Goal: Communication & Community: Answer question/provide support

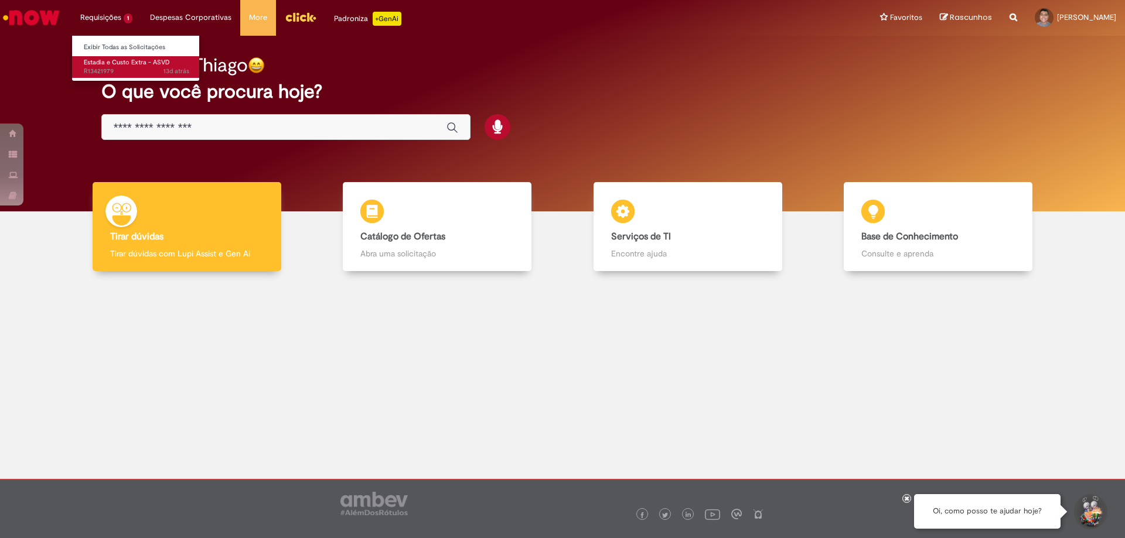
click at [116, 60] on span "Estadia e Custo Extra - ASVD" at bounding box center [127, 62] width 86 height 9
click at [132, 60] on span "Estadia e Custo Extra - ASVD" at bounding box center [127, 62] width 86 height 9
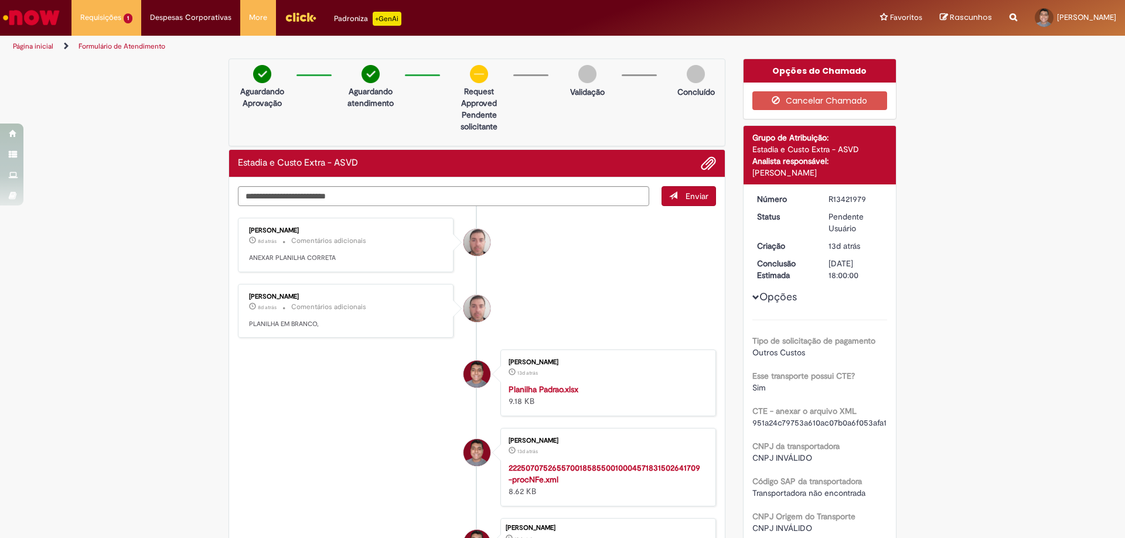
click at [272, 234] on p "8d atrás 8 dias atrás Comentários adicionais" at bounding box center [346, 240] width 195 height 13
click at [272, 230] on div "[PERSON_NAME]" at bounding box center [346, 230] width 195 height 7
copy div "[PERSON_NAME]"
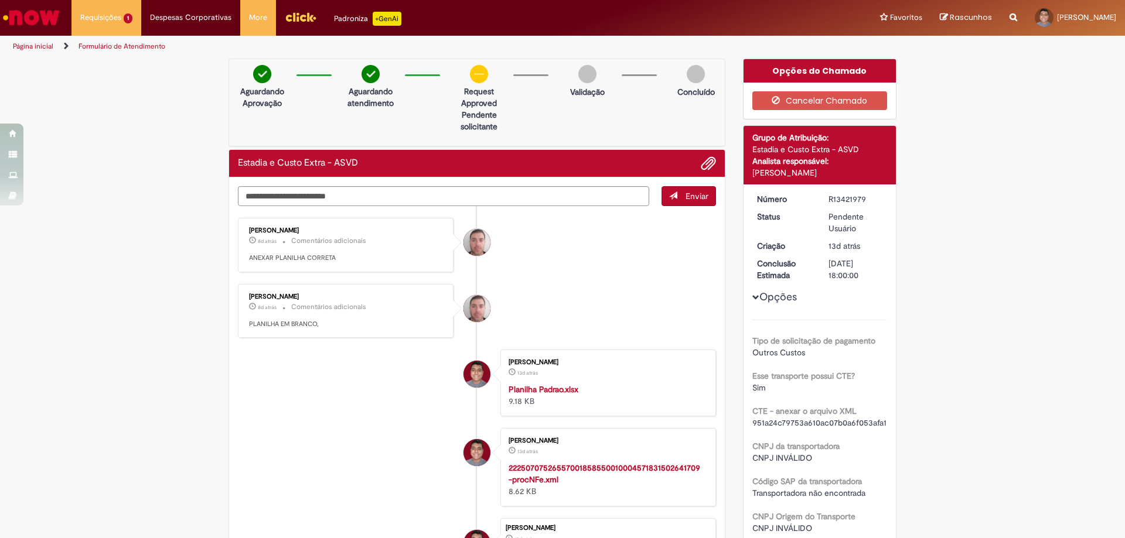
click at [332, 145] on div "Aguardando Aprovação Aguardando atendimento request approved Clique para exibir…" at bounding box center [476, 103] width 497 height 88
click at [341, 165] on h2 "Estadia e Custo Extra - ASVD" at bounding box center [298, 163] width 120 height 11
drag, startPoint x: 321, startPoint y: 163, endPoint x: 225, endPoint y: 166, distance: 96.1
click at [229, 166] on div "Estadia e Custo Extra - ASVD" at bounding box center [476, 164] width 495 height 28
copy h2 "Estadia e Custo Extra"
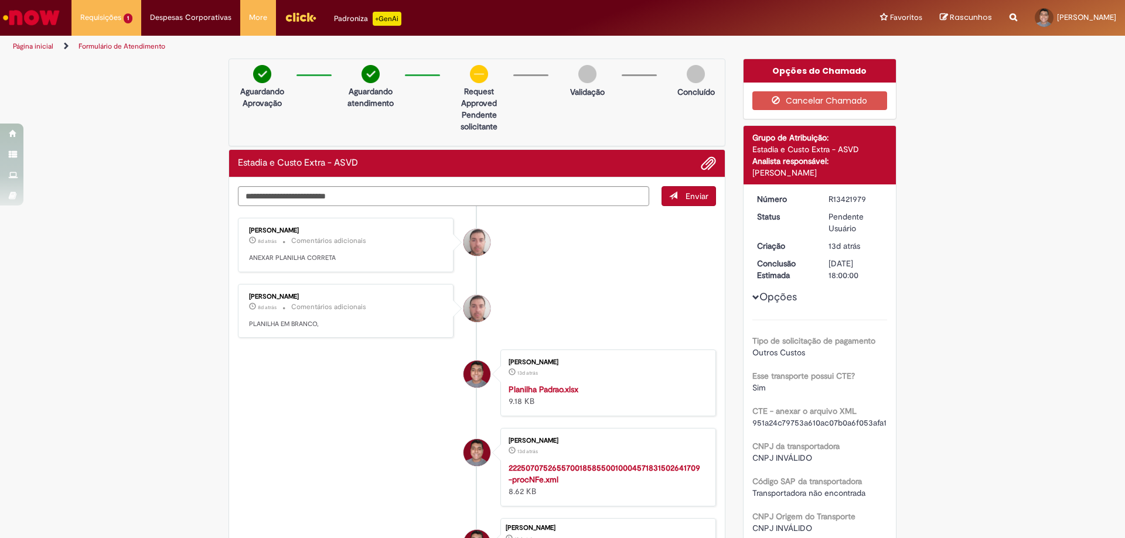
click at [562, 256] on li "[PERSON_NAME] 8d atrás 8 dias atrás Comentários adicionais ANEXAR PLANILHA CORR…" at bounding box center [477, 245] width 478 height 54
click at [593, 200] on textarea "Digite sua mensagem aqui..." at bounding box center [443, 196] width 411 height 20
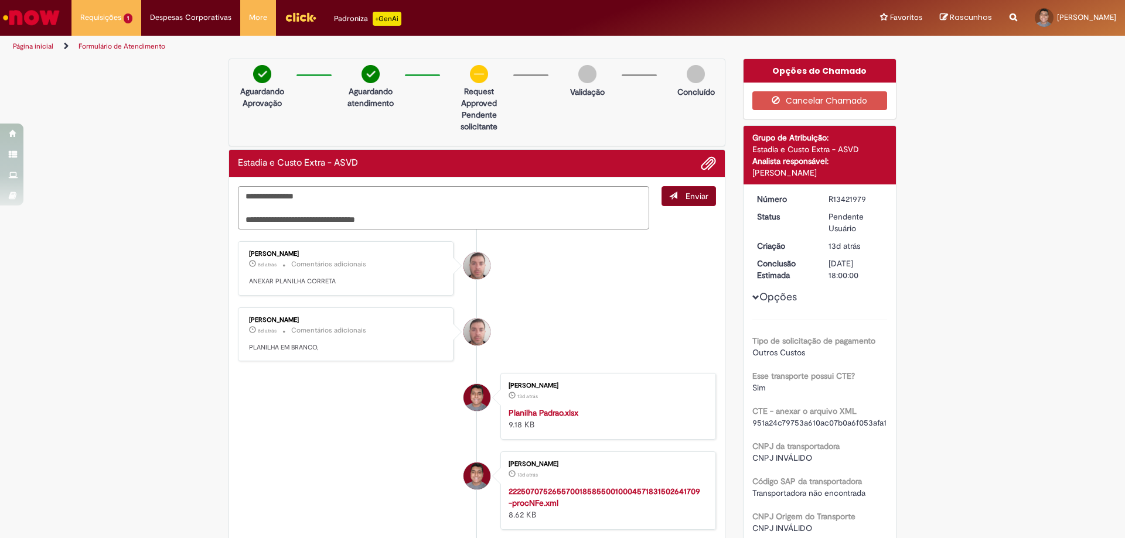
type textarea "**********"
click at [691, 191] on span "Enviar" at bounding box center [696, 196] width 23 height 11
